Goal: Task Accomplishment & Management: Manage account settings

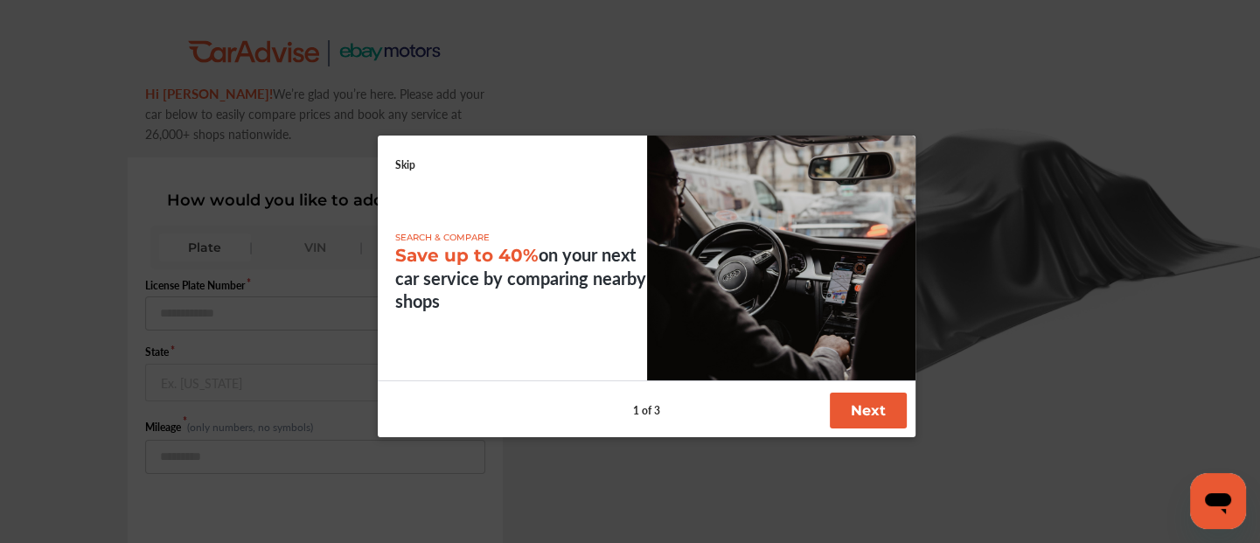
click at [10, 54] on div at bounding box center [630, 271] width 1260 height 543
click at [401, 164] on link "Skip" at bounding box center [405, 164] width 20 height 15
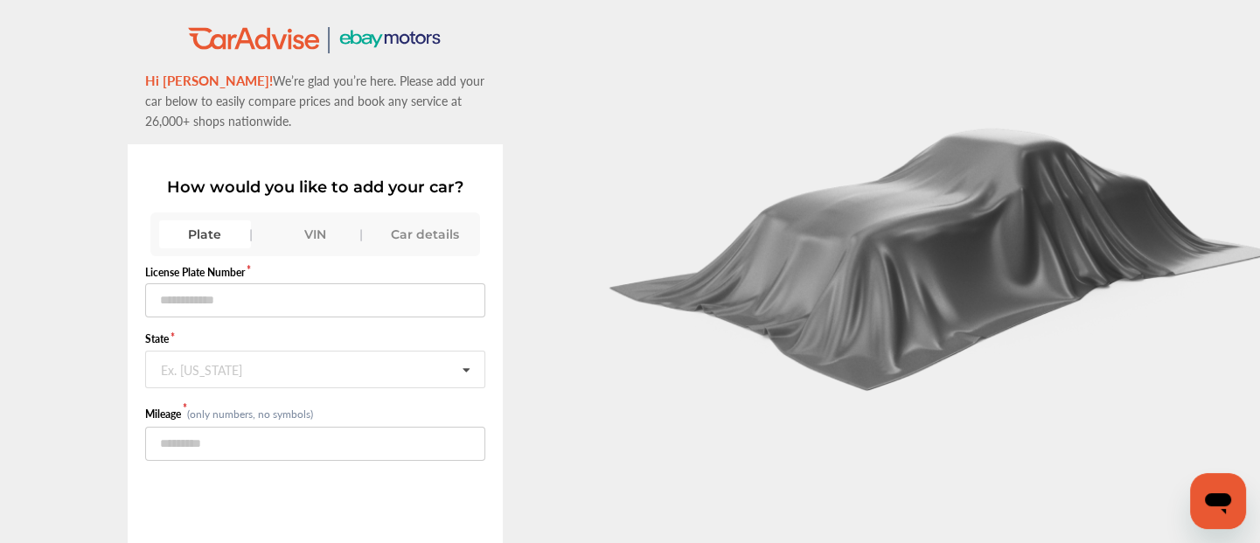
click at [307, 223] on div "VIN" at bounding box center [315, 234] width 93 height 28
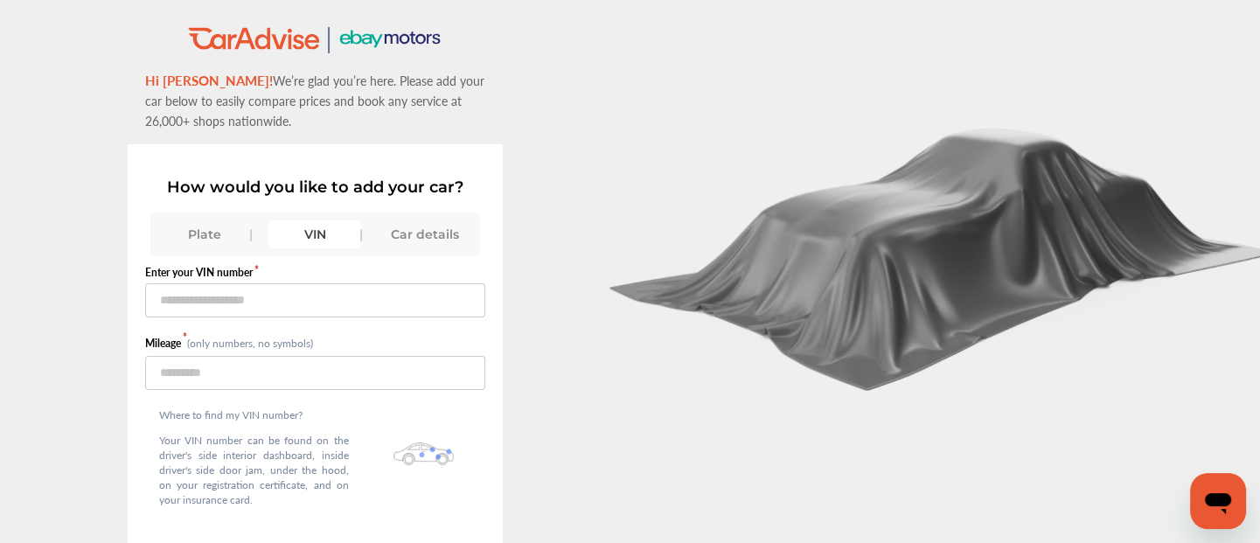
click at [493, 335] on div "How would you like to add your car? Plate VIN Car details Enter your VIN number…" at bounding box center [315, 406] width 375 height 524
drag, startPoint x: 493, startPoint y: 335, endPoint x: 277, endPoint y: 413, distance: 229.6
click at [277, 413] on div "How would you like to add your car? Plate VIN Car details Enter your VIN number…" at bounding box center [315, 406] width 375 height 524
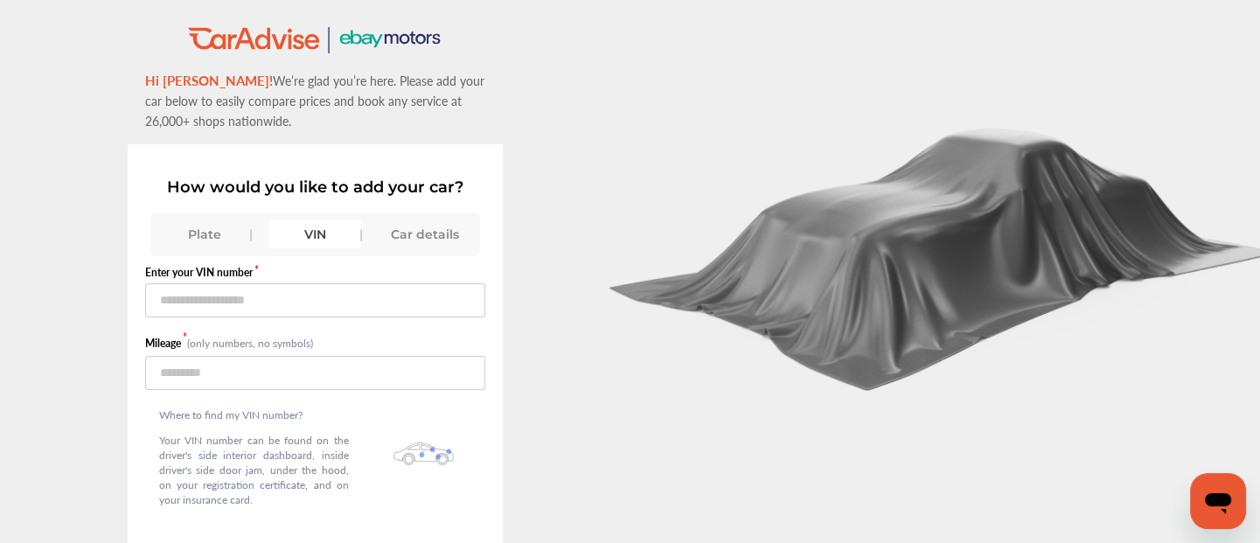
click at [549, 237] on div ".st0{fill:#00A993;} .st1{fill:#272B6B;} Hi [PERSON_NAME]! We’re glad you’re her…" at bounding box center [315, 346] width 631 height 643
click at [552, 248] on div ".st0{fill:#00A993;} .st1{fill:#272B6B;} Hi [PERSON_NAME]! We’re glad you’re her…" at bounding box center [315, 346] width 631 height 643
click at [560, 244] on div ".st0{fill:#00A993;} .st1{fill:#272B6B;} Hi [PERSON_NAME]! We’re glad you’re her…" at bounding box center [315, 346] width 631 height 643
click at [311, 232] on div "VIN" at bounding box center [315, 234] width 93 height 28
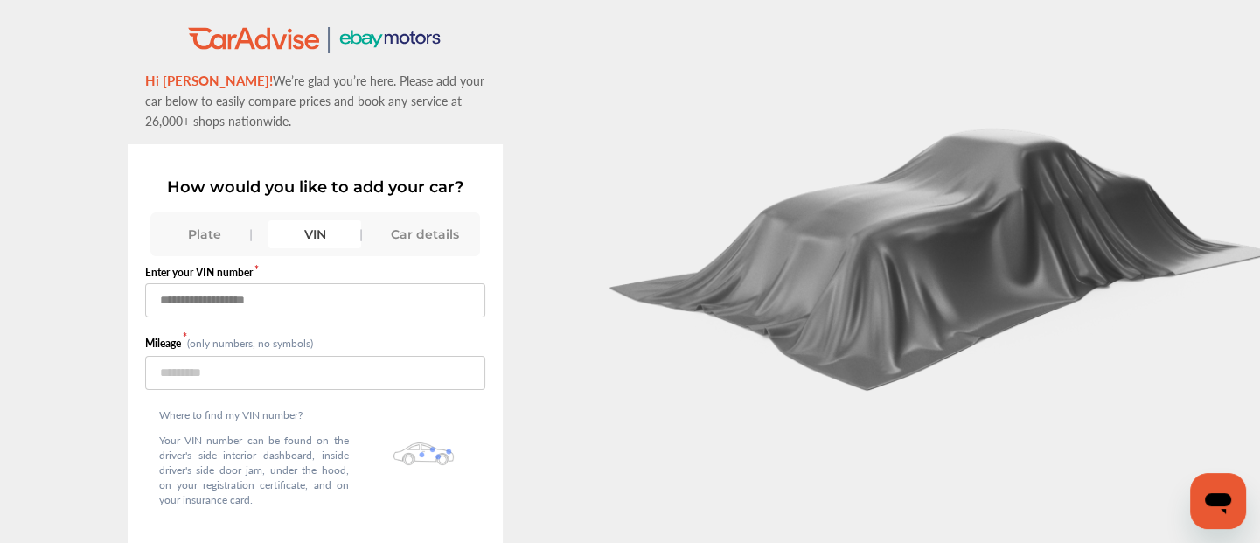
click at [231, 300] on input "text" at bounding box center [315, 300] width 340 height 34
type input "**********"
click at [253, 378] on input "number" at bounding box center [315, 373] width 340 height 34
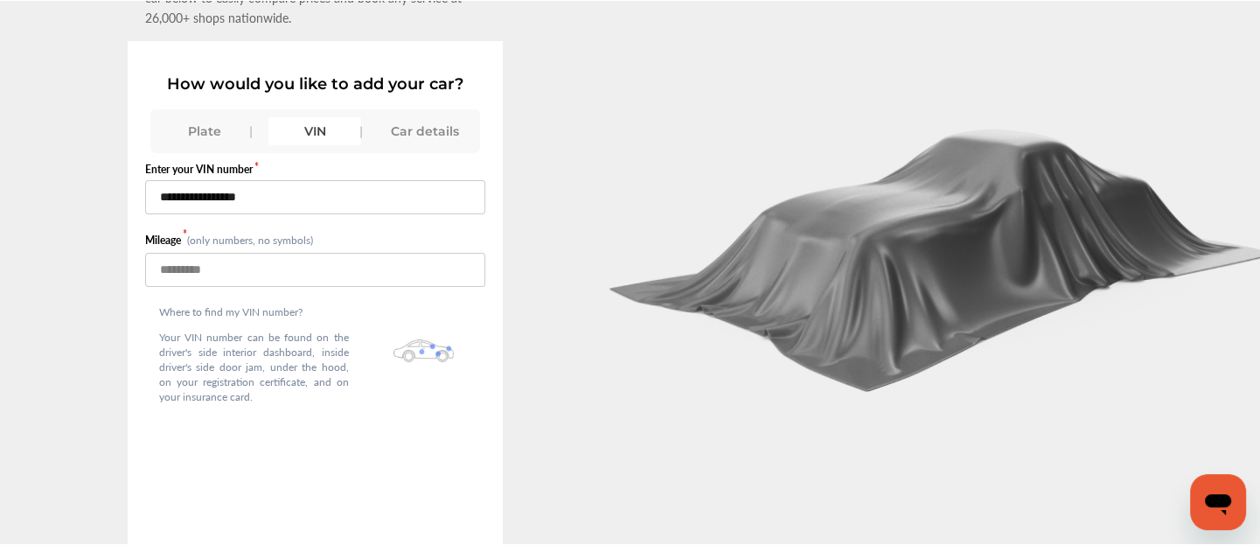
scroll to position [135, 0]
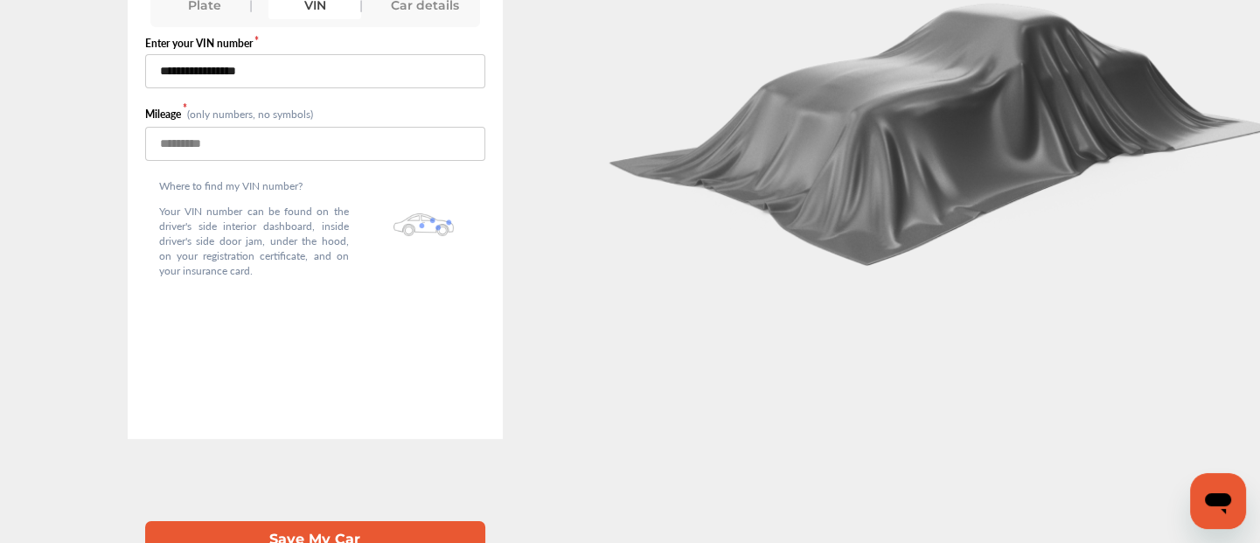
type input "******"
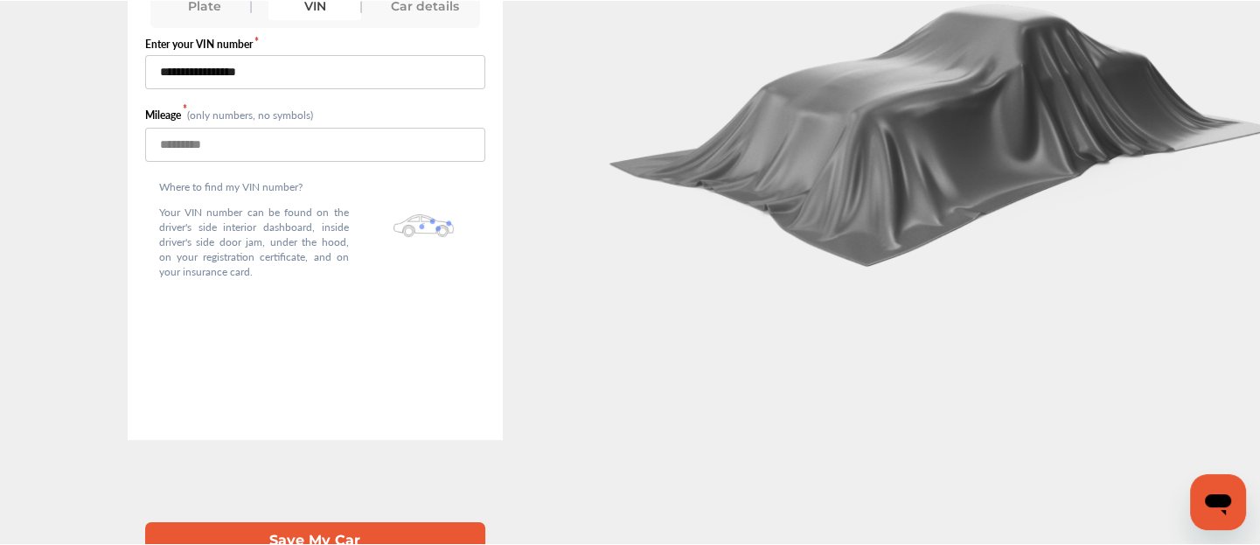
scroll to position [101, 0]
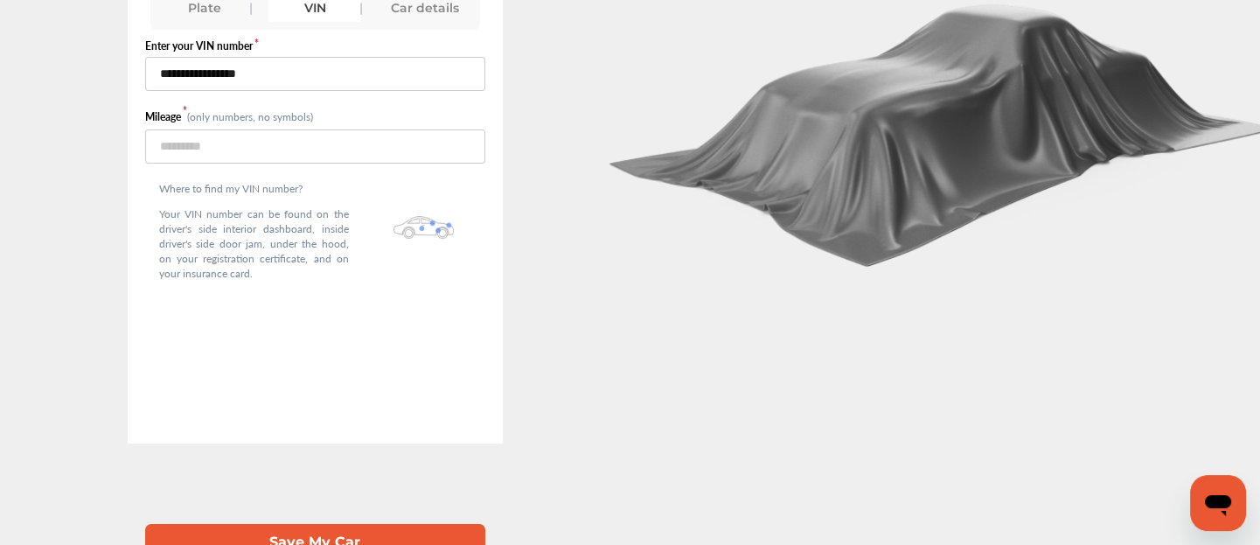
click at [337, 533] on button "Save My Car" at bounding box center [315, 542] width 340 height 36
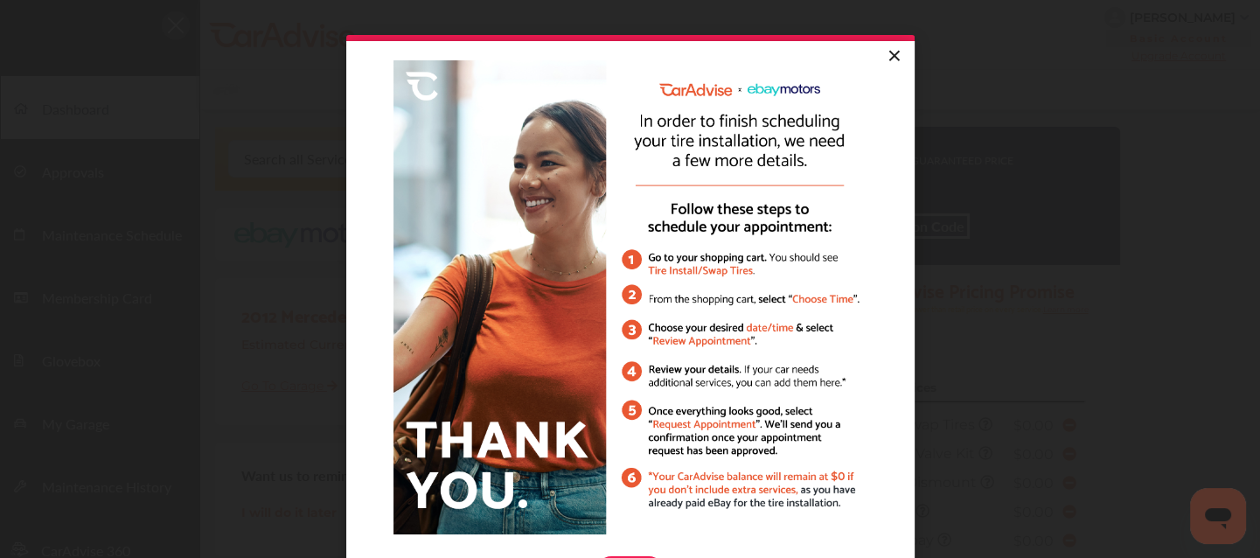
click at [884, 54] on link "×" at bounding box center [894, 56] width 31 height 31
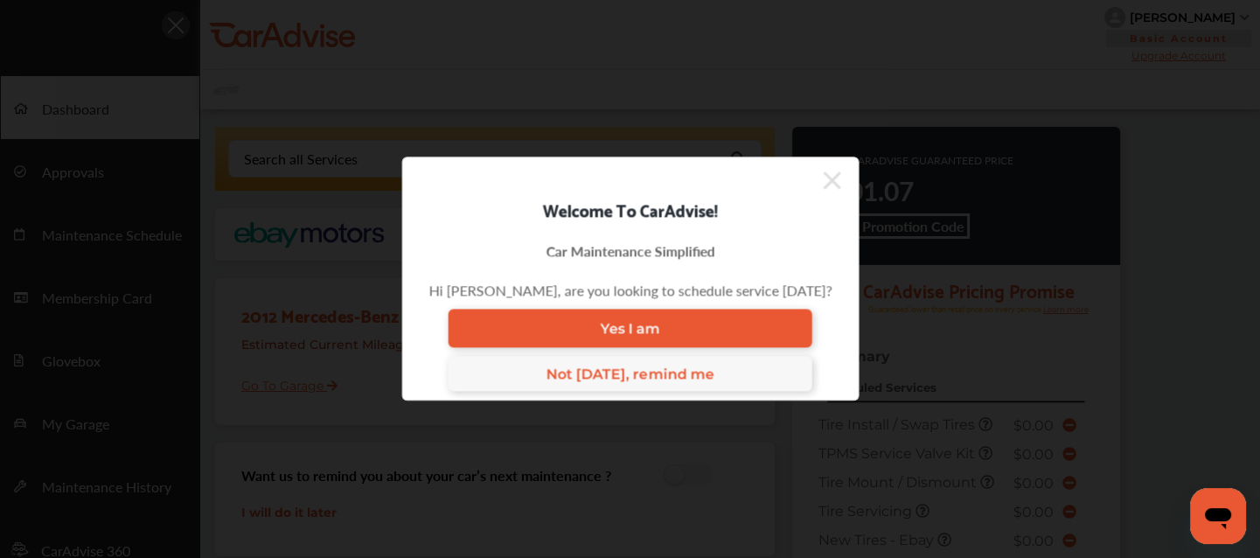
click at [826, 187] on icon at bounding box center [831, 180] width 17 height 28
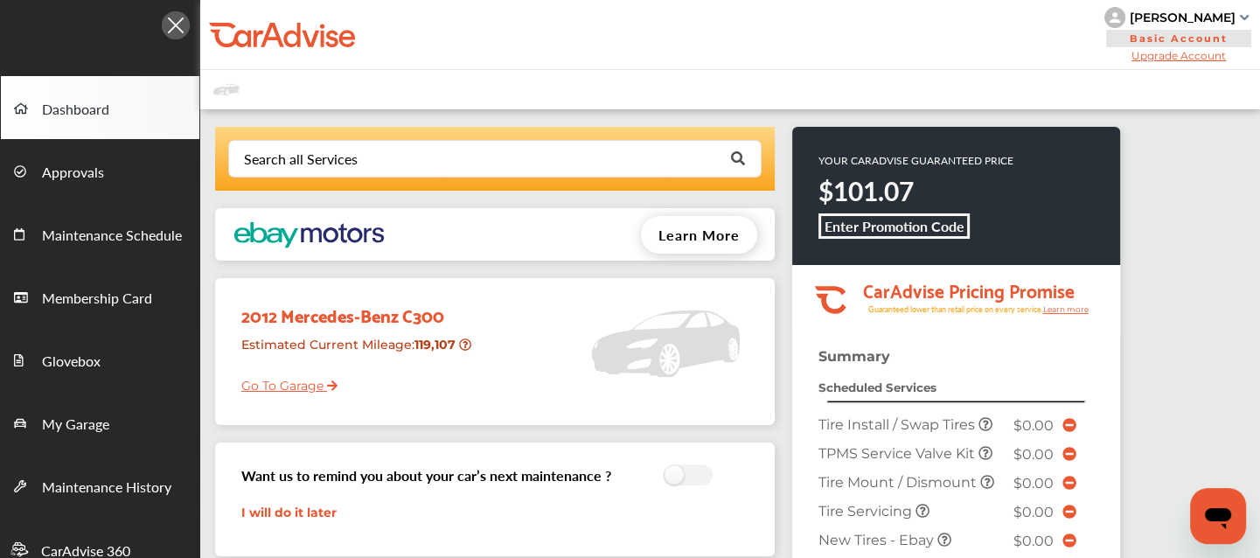
scroll to position [378, 0]
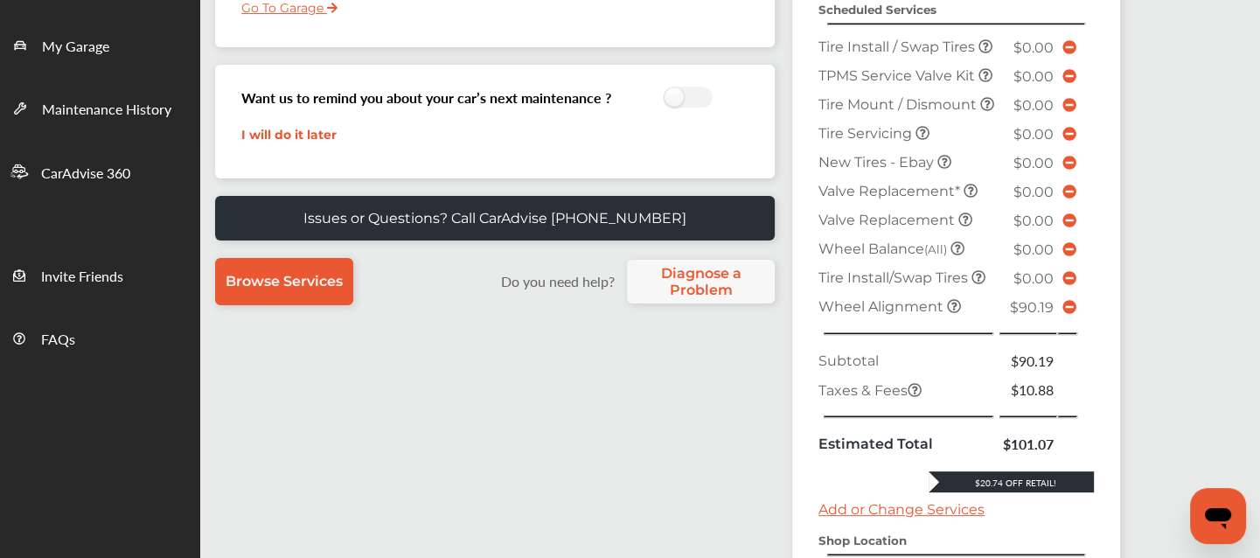
click at [1066, 314] on icon at bounding box center [1070, 307] width 14 height 14
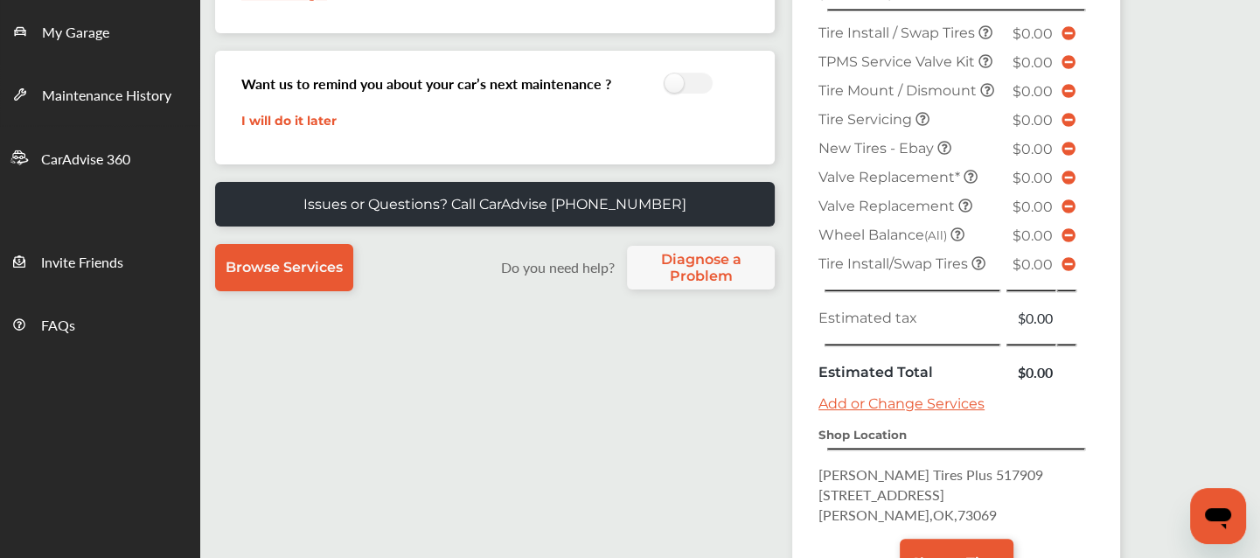
scroll to position [534, 0]
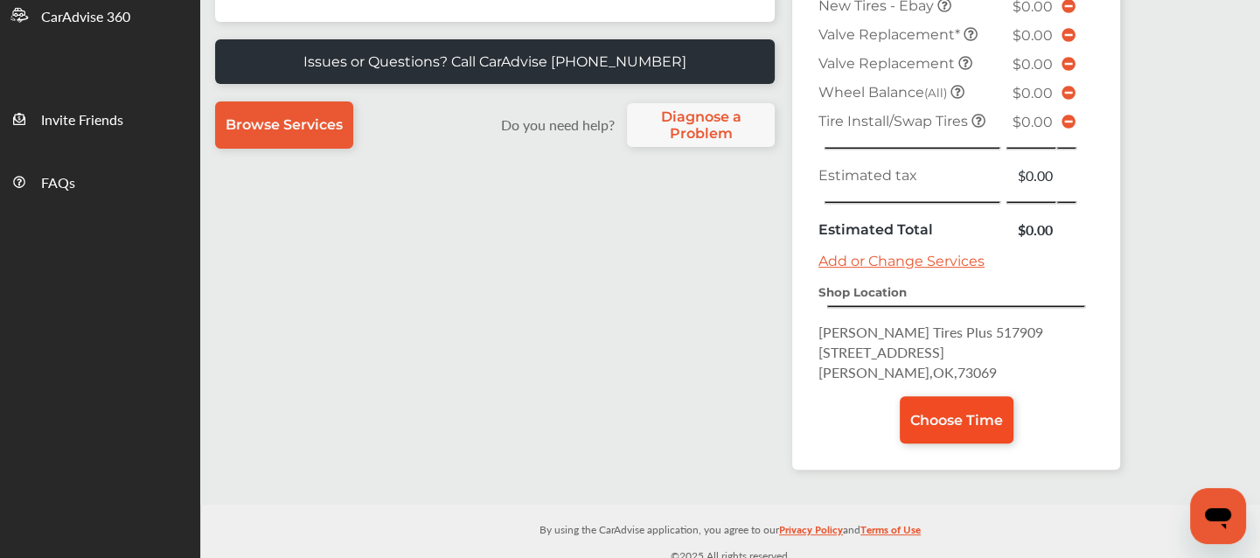
click at [952, 412] on span "Choose Time" at bounding box center [956, 420] width 93 height 17
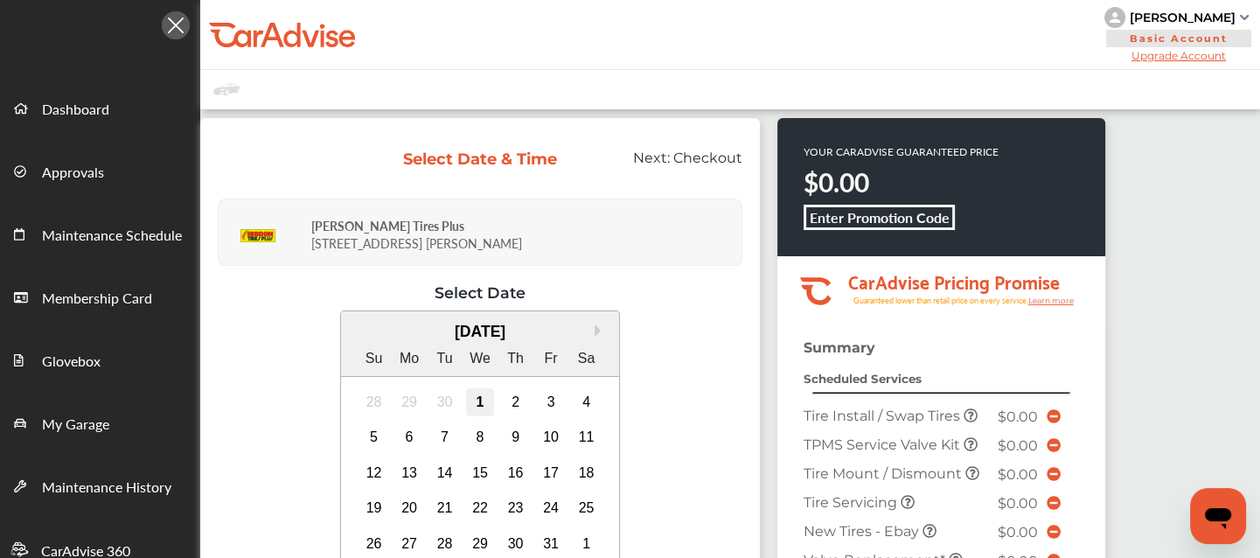
click at [472, 405] on div "1" at bounding box center [480, 402] width 28 height 28
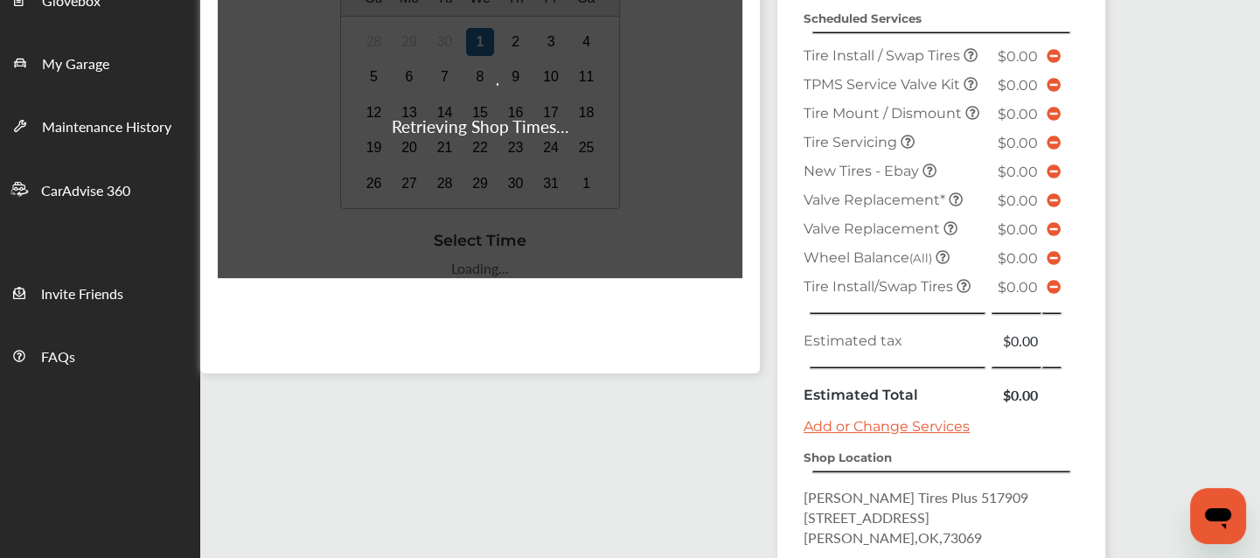
scroll to position [357, 0]
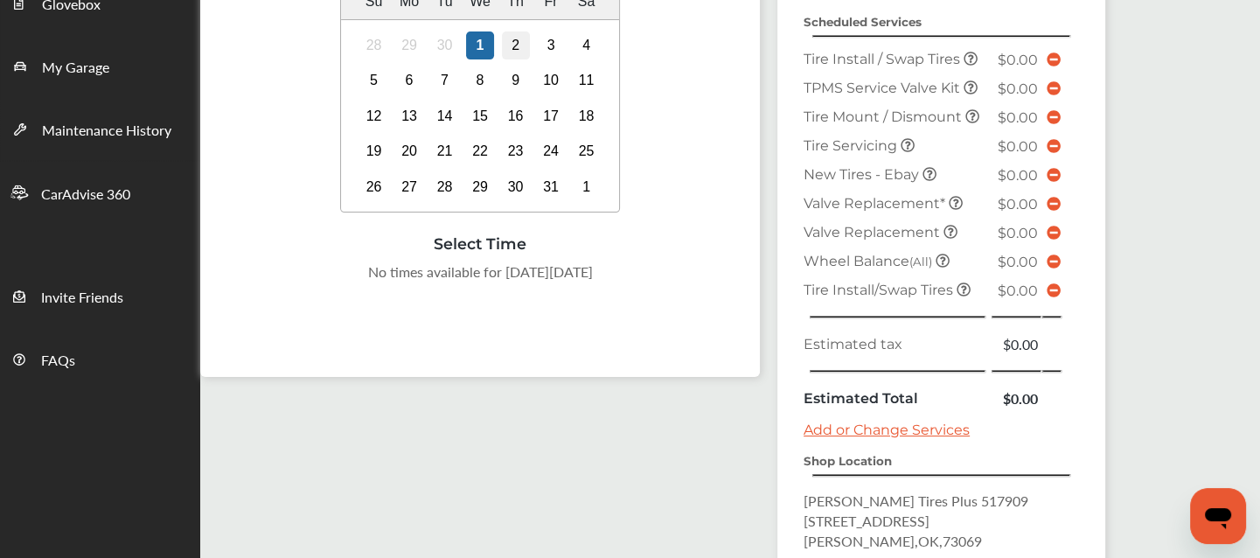
click at [506, 40] on div "2" at bounding box center [516, 45] width 28 height 28
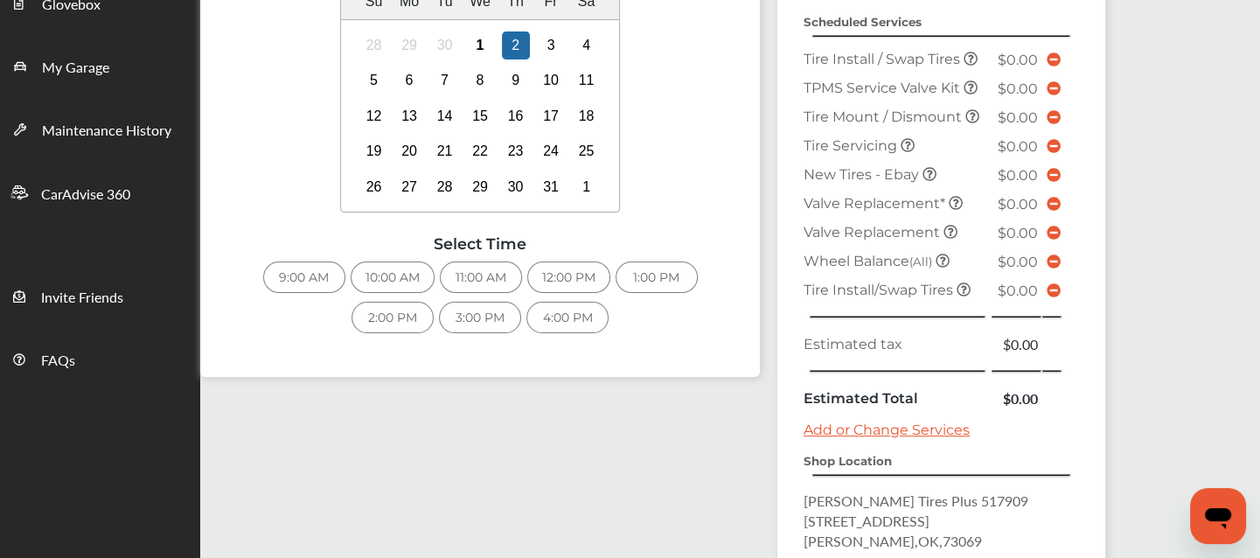
click at [288, 276] on div "9:00 AM" at bounding box center [304, 277] width 82 height 31
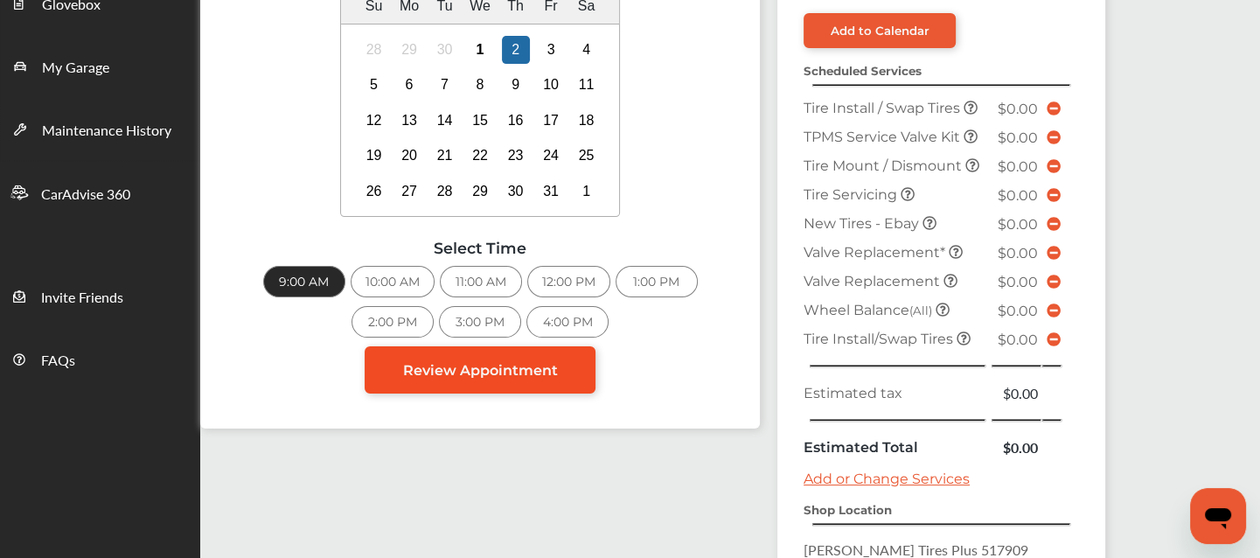
click at [483, 366] on span "Review Appointment" at bounding box center [480, 370] width 155 height 17
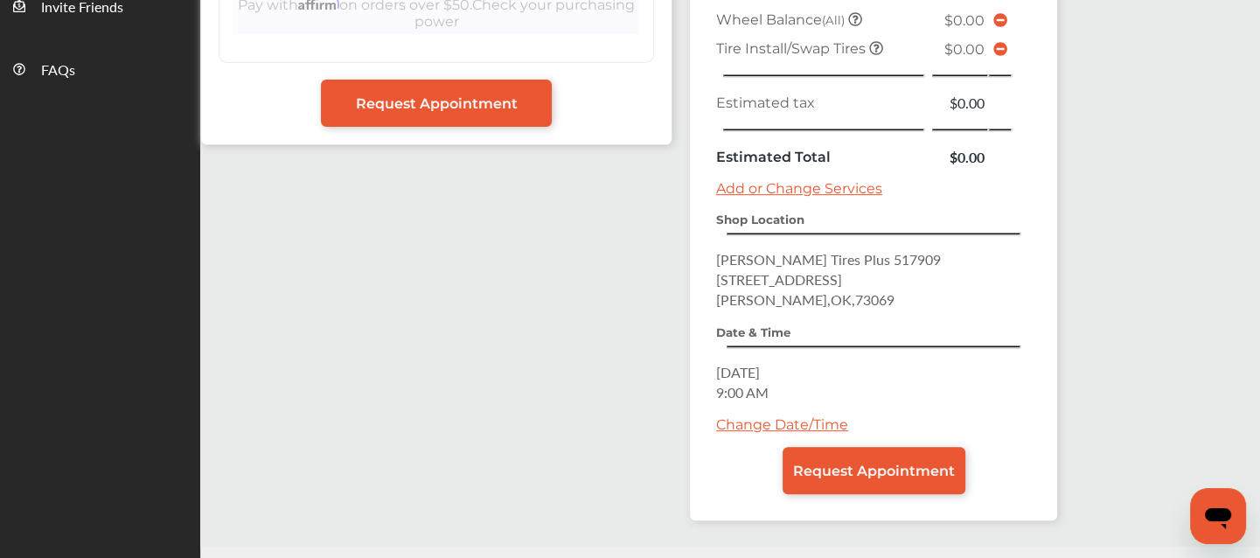
scroll to position [686, 0]
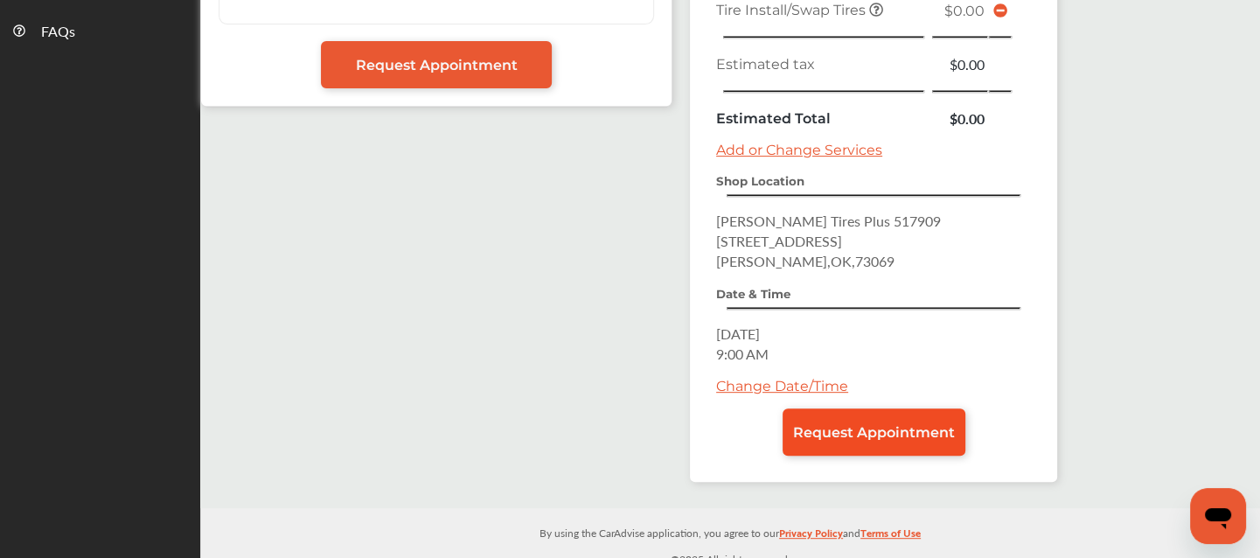
click at [827, 426] on span "Request Appointment" at bounding box center [874, 432] width 162 height 17
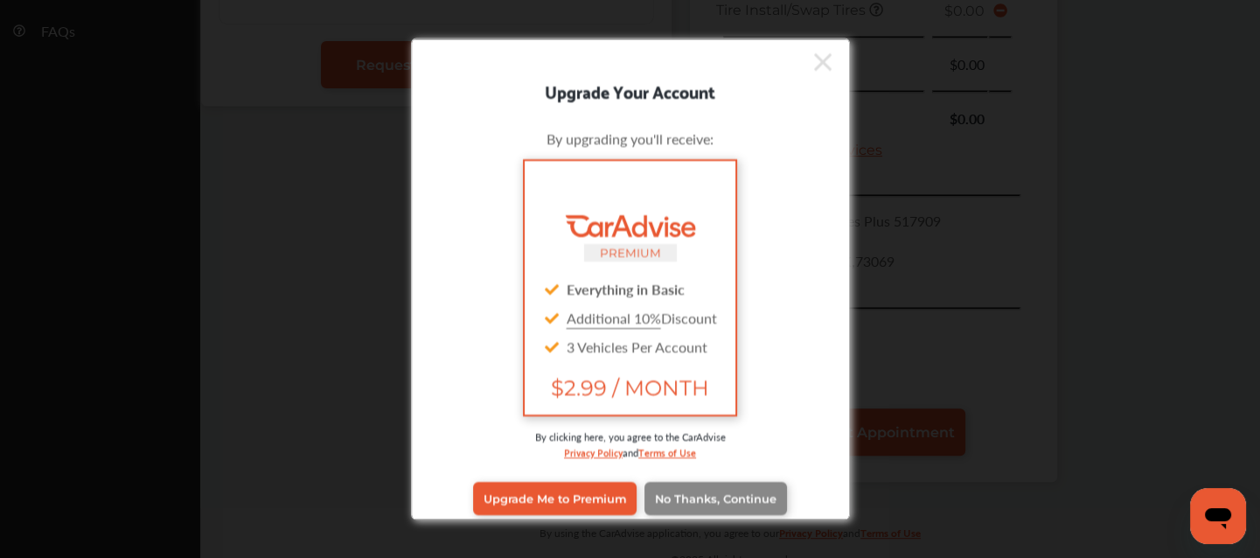
click at [714, 499] on span "No Thanks, Continue" at bounding box center [716, 498] width 122 height 13
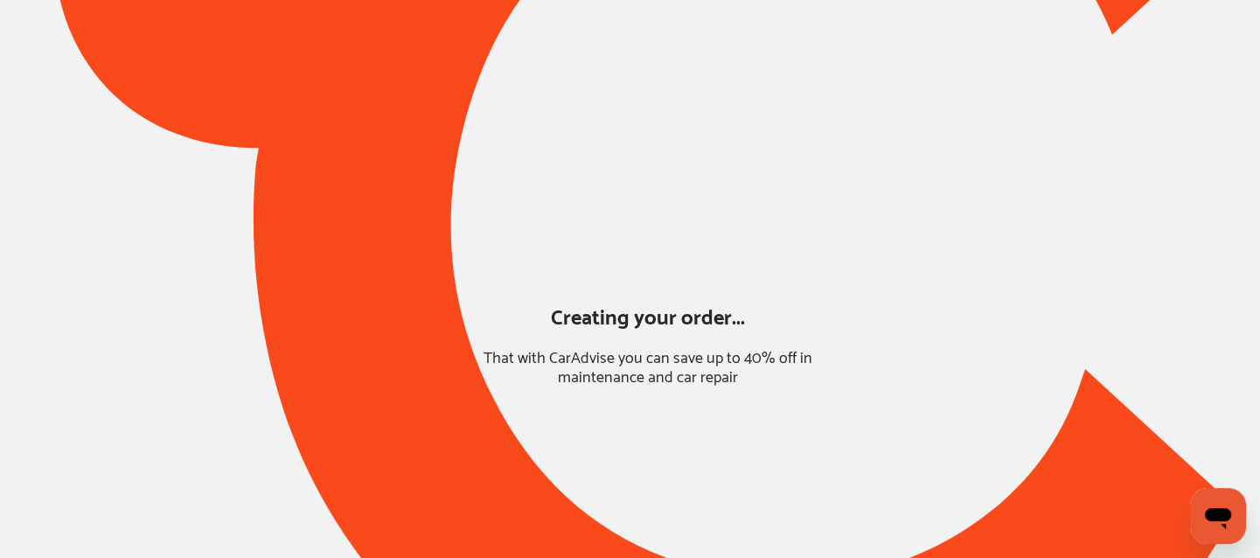
scroll to position [187, 0]
click at [318, 206] on div at bounding box center [630, 223] width 1260 height 1092
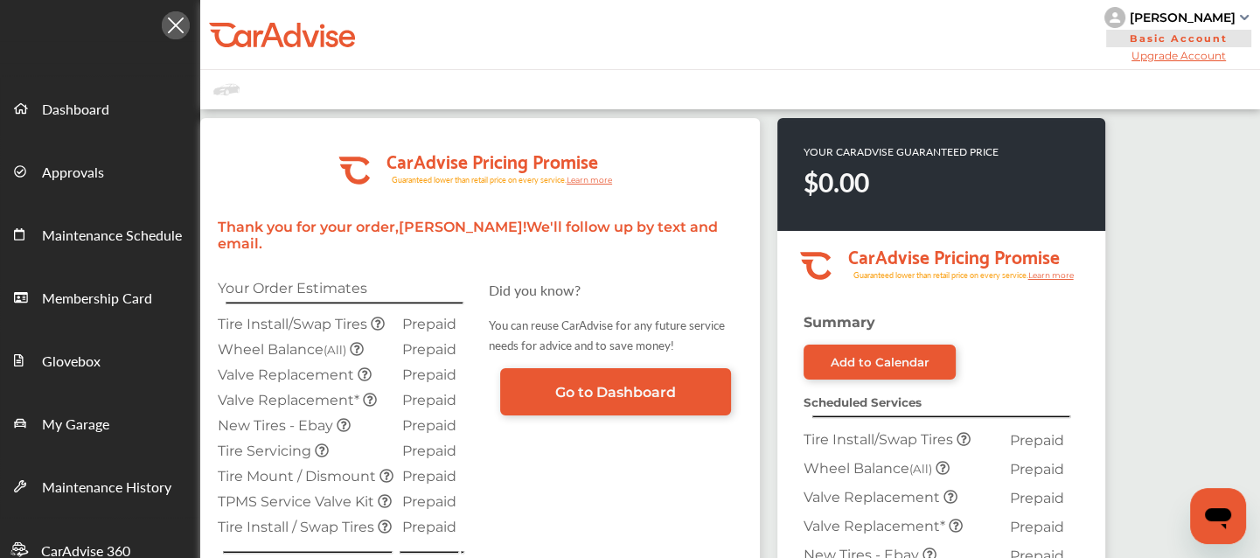
drag, startPoint x: 372, startPoint y: 31, endPoint x: 340, endPoint y: 45, distance: 34.5
click at [340, 45] on div "[PERSON_NAME] Basic Account Upgrade Account My Account Membership Card Sign Out" at bounding box center [730, 35] width 1060 height 70
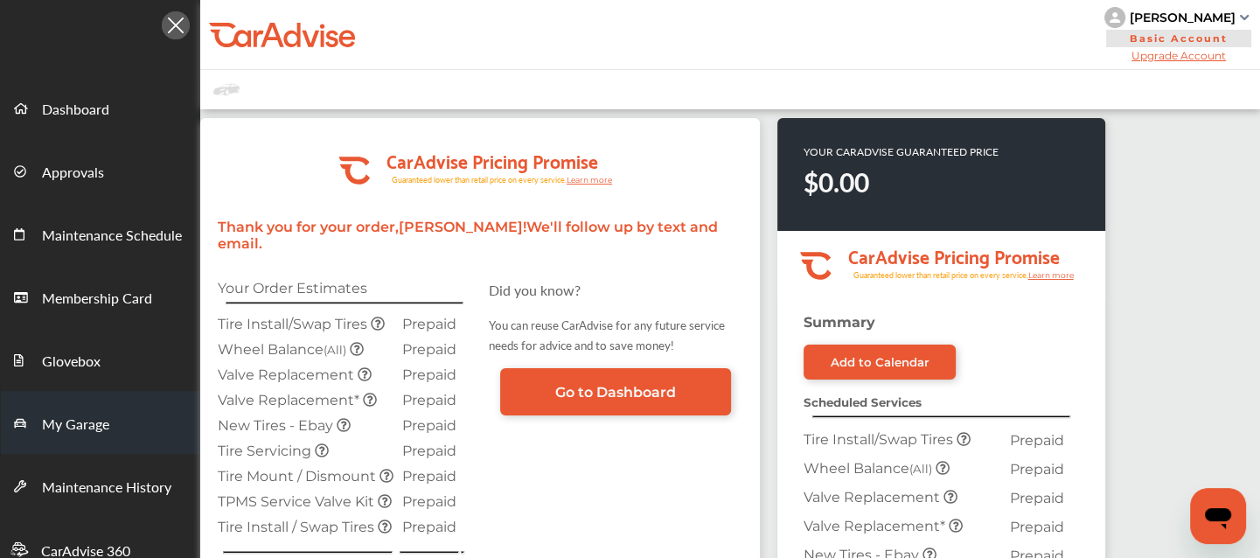
click at [87, 414] on span "My Garage" at bounding box center [75, 425] width 67 height 23
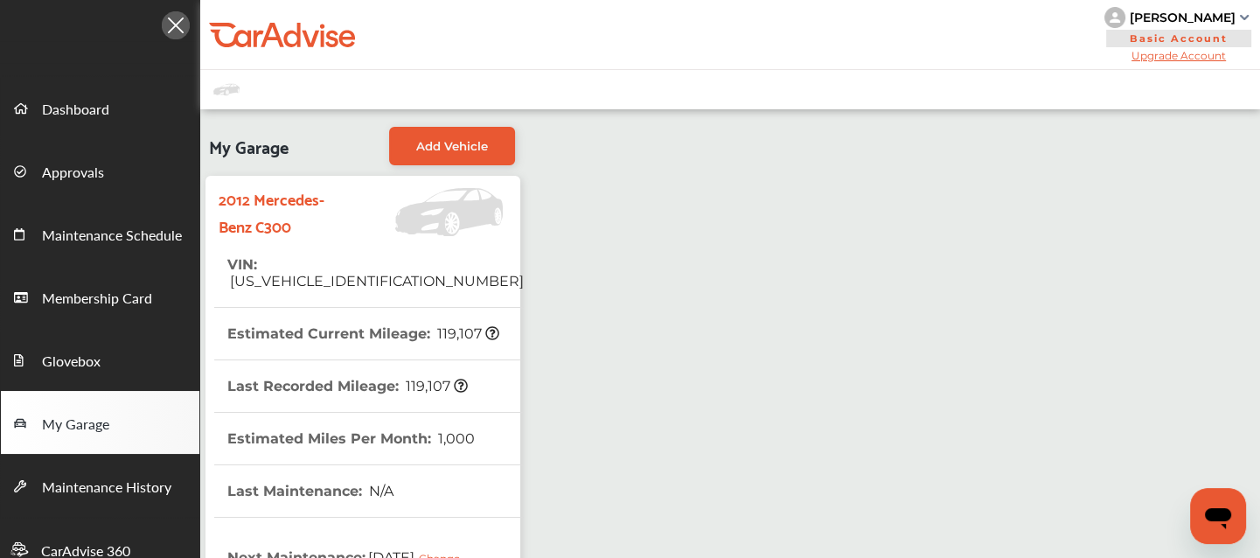
drag, startPoint x: 594, startPoint y: 279, endPoint x: 610, endPoint y: 265, distance: 21.7
click at [610, 265] on div "My Garage Add Vehicle 2012 Mercedes-Benz C300 VIN : [US_VEHICLE_IDENTIFICATION_…" at bounding box center [730, 546] width 1060 height 874
click at [837, 119] on div "My Garage Add Vehicle 2012 Mercedes-Benz C300 VIN : [US_VEHICLE_IDENTIFICATION_…" at bounding box center [730, 546] width 1060 height 874
click at [10, 38] on div at bounding box center [100, 20] width 200 height 41
